Goal: Task Accomplishment & Management: Use online tool/utility

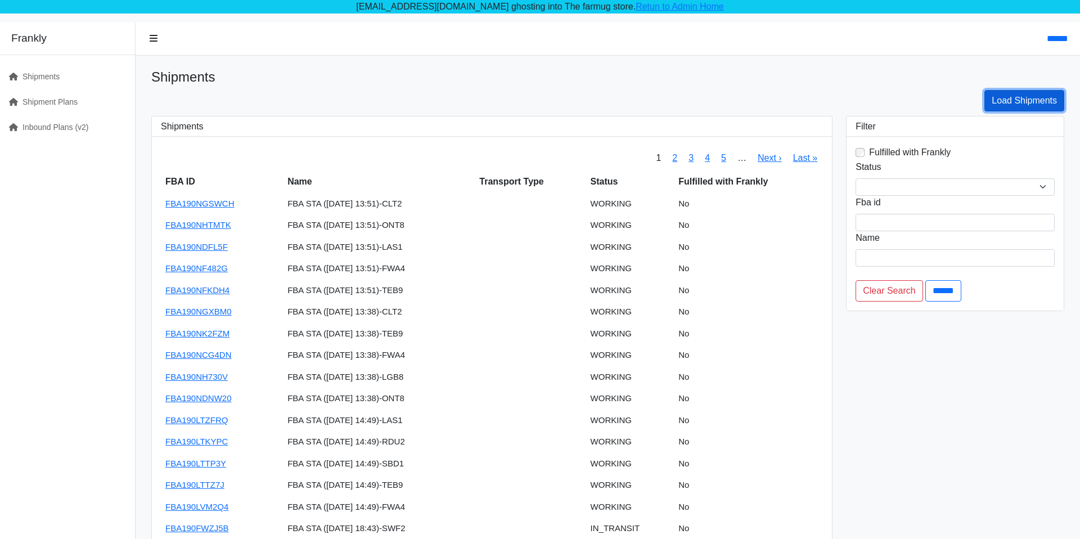
click at [1020, 110] on link "Load Shipments" at bounding box center [1024, 100] width 80 height 21
click at [53, 107] on link "Shipment Plans" at bounding box center [63, 101] width 126 height 25
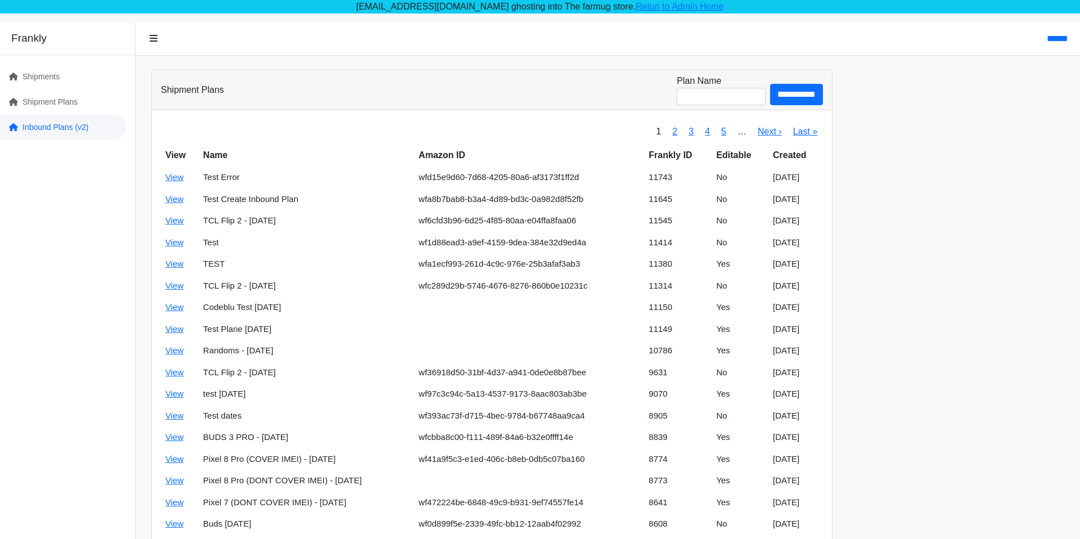
click at [70, 134] on link "Inbound Plans (v2)" at bounding box center [63, 127] width 126 height 25
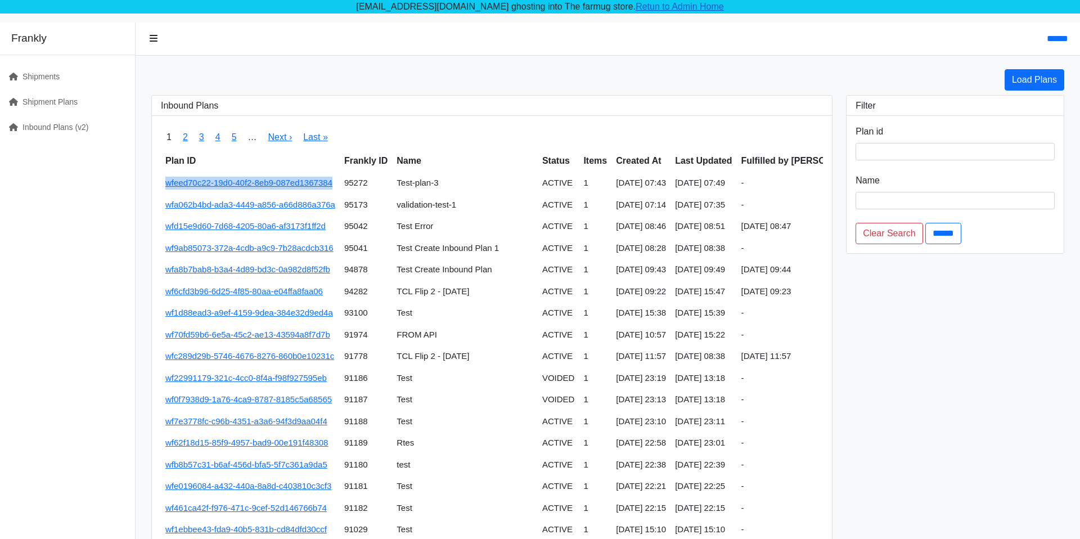
click at [654, 3] on link "Retun to Admin Home" at bounding box center [679, 7] width 88 height 10
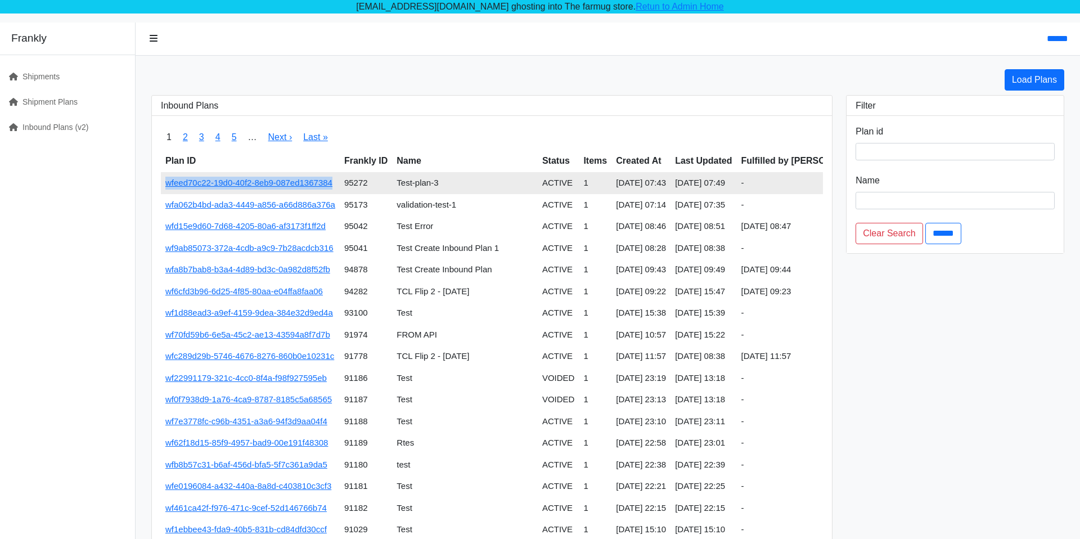
drag, startPoint x: 341, startPoint y: 182, endPoint x: 164, endPoint y: 182, distance: 177.2
click at [164, 182] on td "wfeed70c22-19d0-40f2-8eb9-087ed1367384" at bounding box center [250, 183] width 179 height 22
copy link "wfeed70c22-19d0-40f2-8eb9-087ed1367384"
click at [184, 183] on link "wfeed70c22-19d0-40f2-8eb9-087ed1367384" at bounding box center [248, 183] width 167 height 10
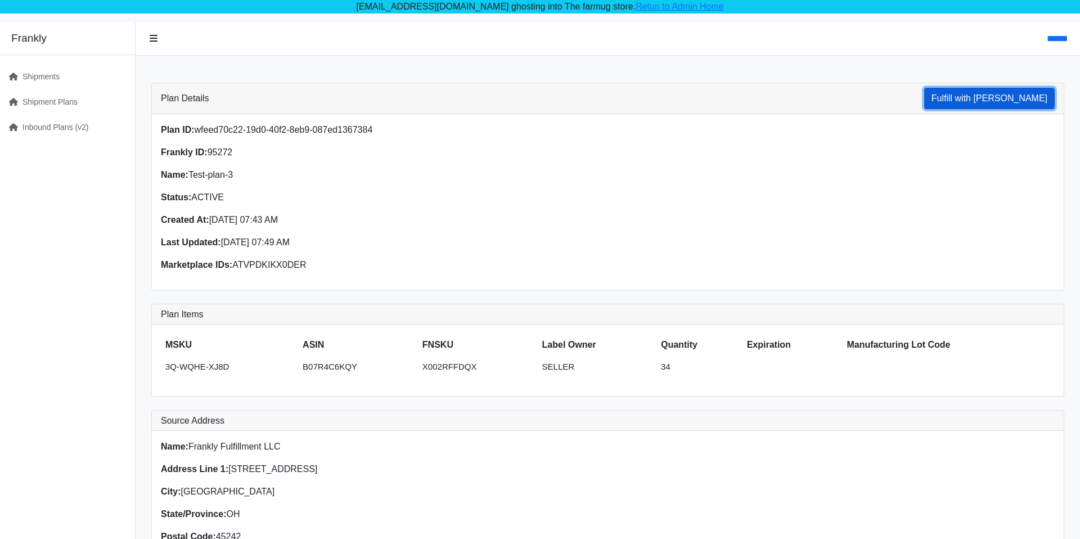
click at [1002, 105] on button "Fulfill with [PERSON_NAME]" at bounding box center [989, 98] width 130 height 21
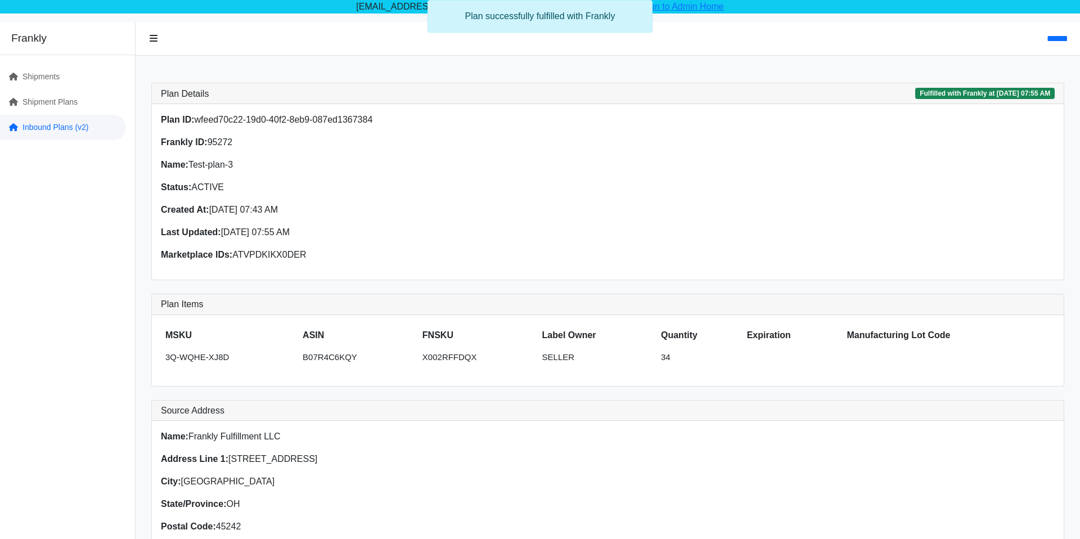
click at [44, 118] on link "Inbound Plans (v2)" at bounding box center [63, 127] width 126 height 25
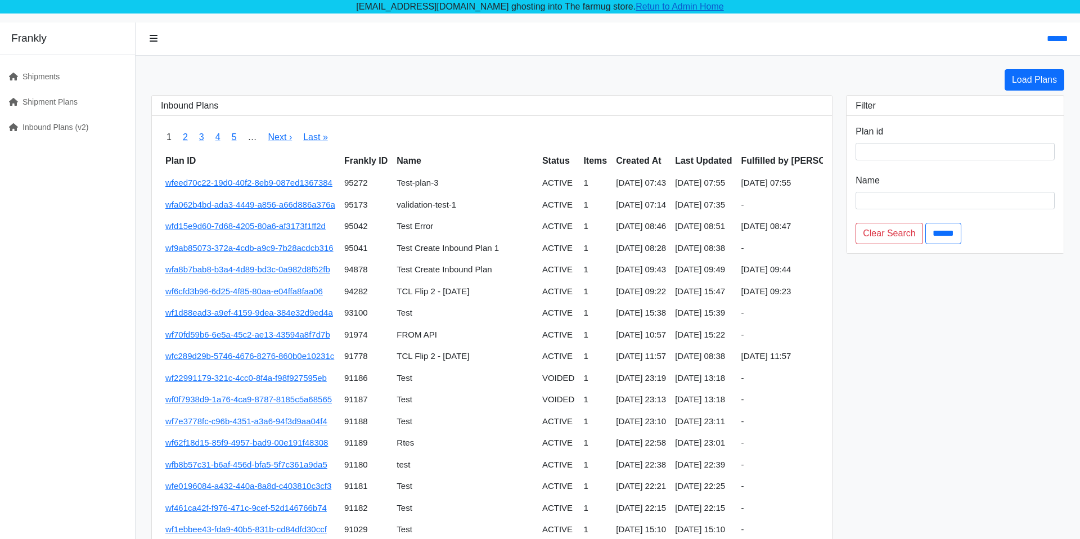
click at [635, 10] on link "Retun to Admin Home" at bounding box center [679, 7] width 88 height 10
